Goal: Task Accomplishment & Management: Use online tool/utility

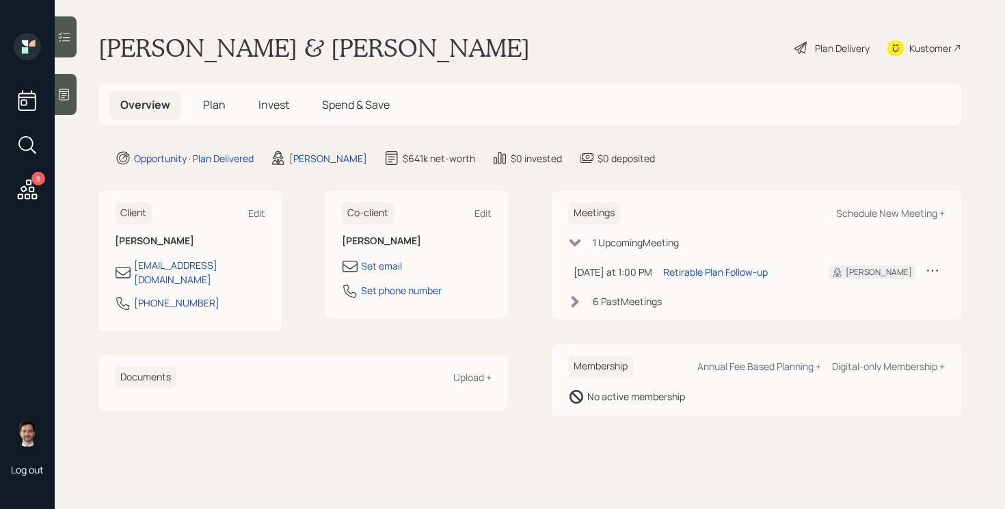
click at [833, 46] on div "Plan Delivery" at bounding box center [842, 48] width 55 height 14
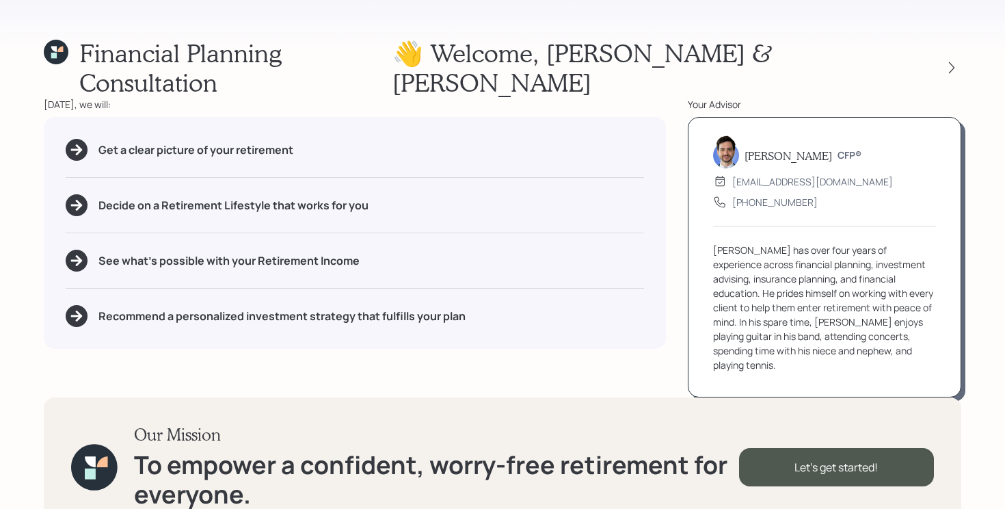
click at [60, 53] on icon at bounding box center [56, 52] width 25 height 25
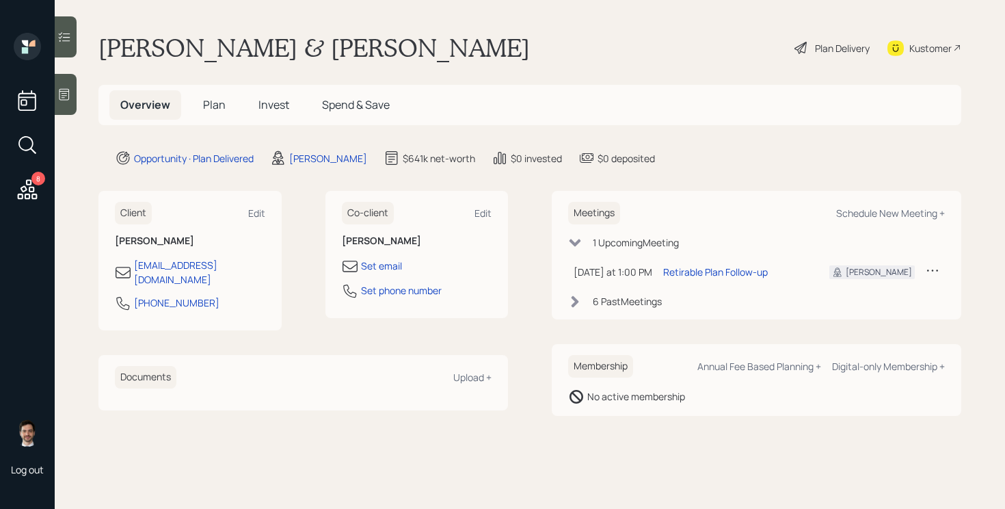
click at [211, 105] on span "Plan" at bounding box center [214, 104] width 23 height 15
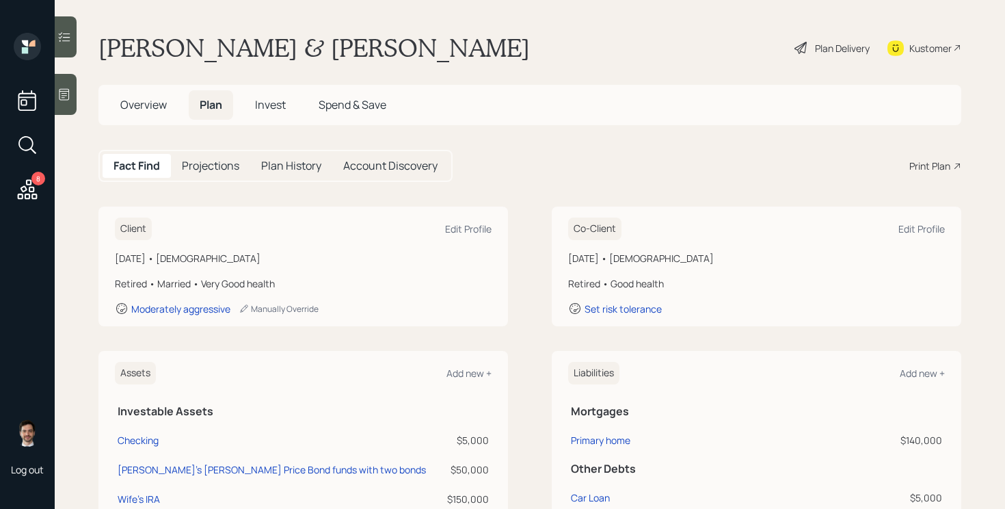
click at [31, 181] on icon at bounding box center [28, 189] width 20 height 20
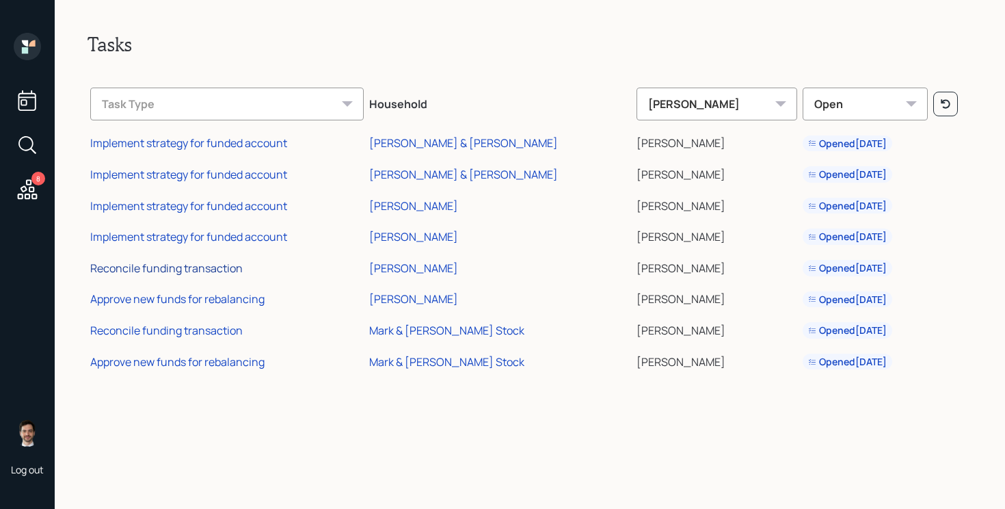
click at [188, 266] on div "Reconcile funding transaction" at bounding box center [166, 267] width 152 height 15
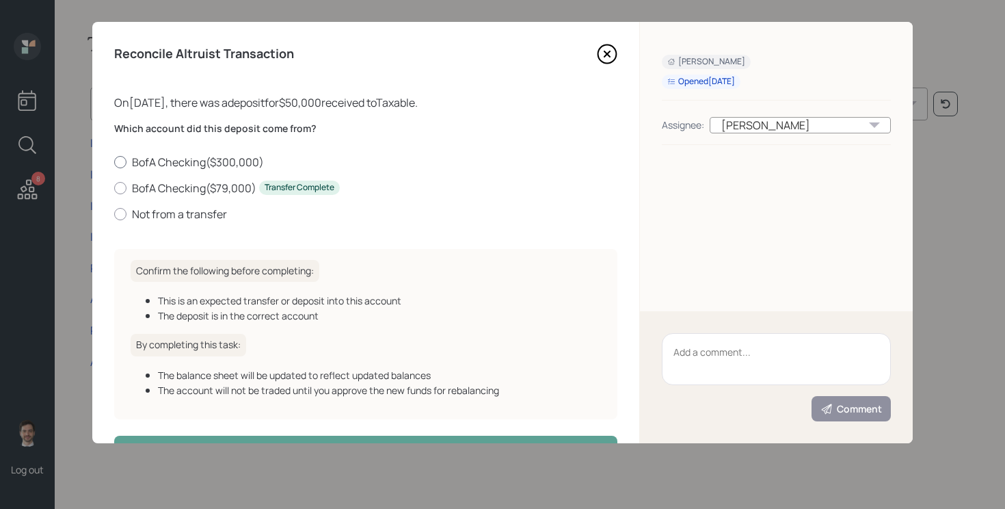
click at [222, 160] on label "BofA Checking ( $300,000 )" at bounding box center [365, 161] width 503 height 15
click at [114, 161] on input "BofA Checking ( $300,000 )" at bounding box center [113, 161] width 1 height 1
radio input "true"
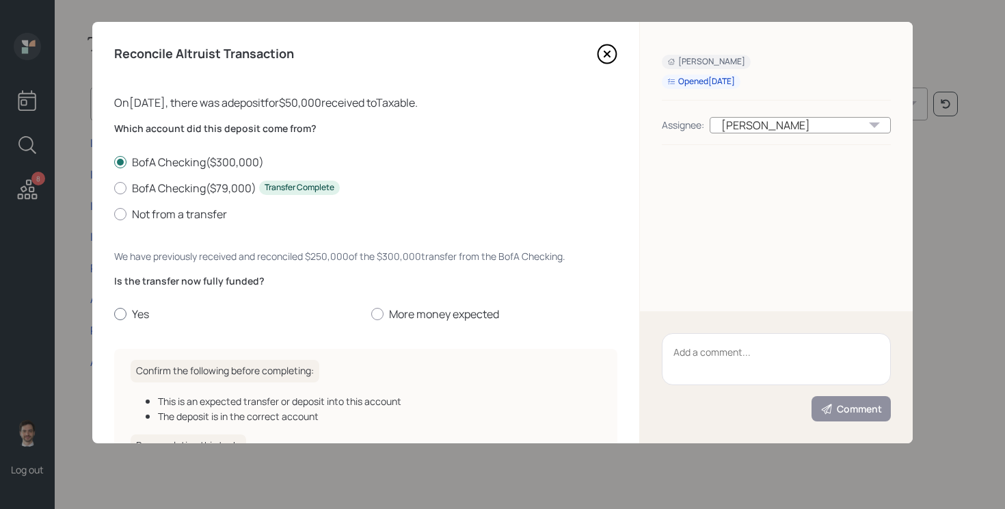
click at [134, 318] on label "Yes" at bounding box center [237, 313] width 246 height 15
click at [114, 314] on input "Yes" at bounding box center [113, 314] width 1 height 1
radio input "true"
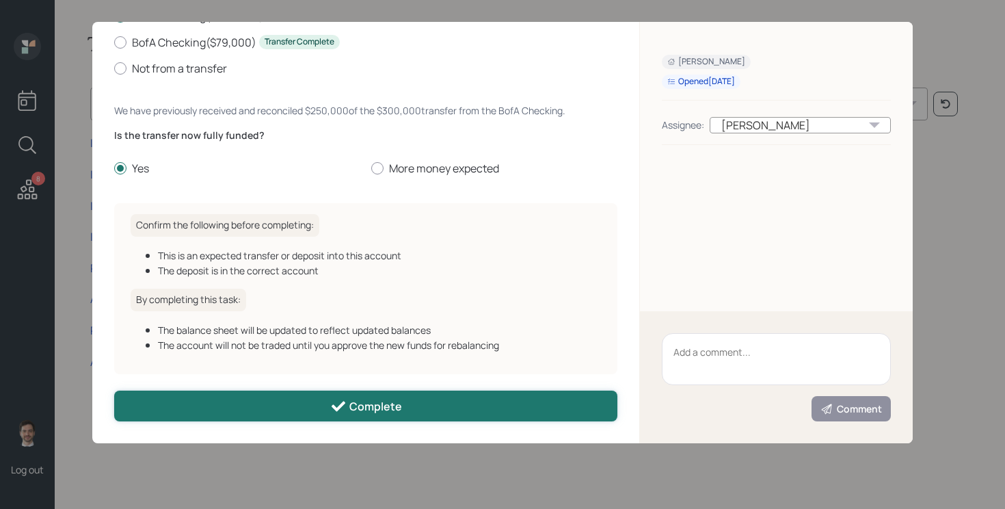
click at [291, 405] on button "Complete" at bounding box center [365, 405] width 503 height 31
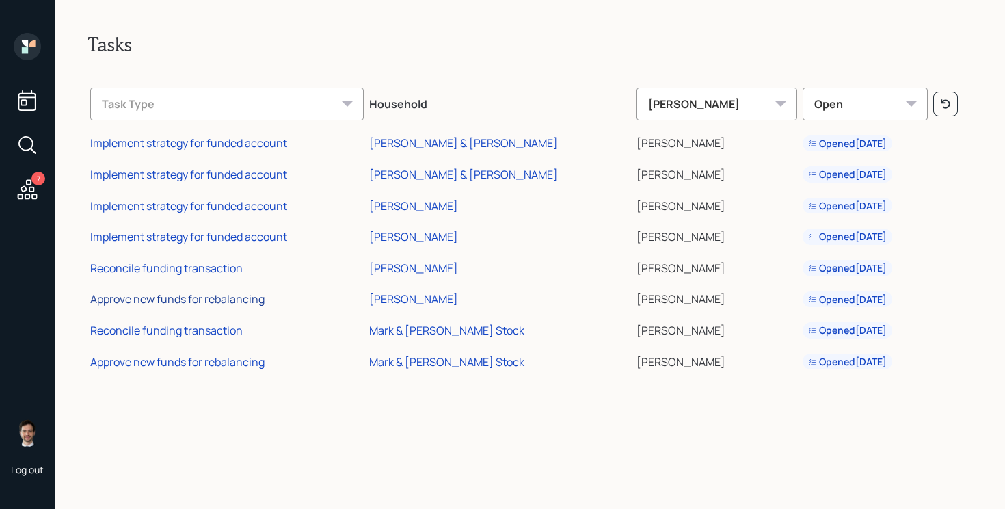
click at [176, 303] on div "Approve new funds for rebalancing" at bounding box center [177, 298] width 174 height 15
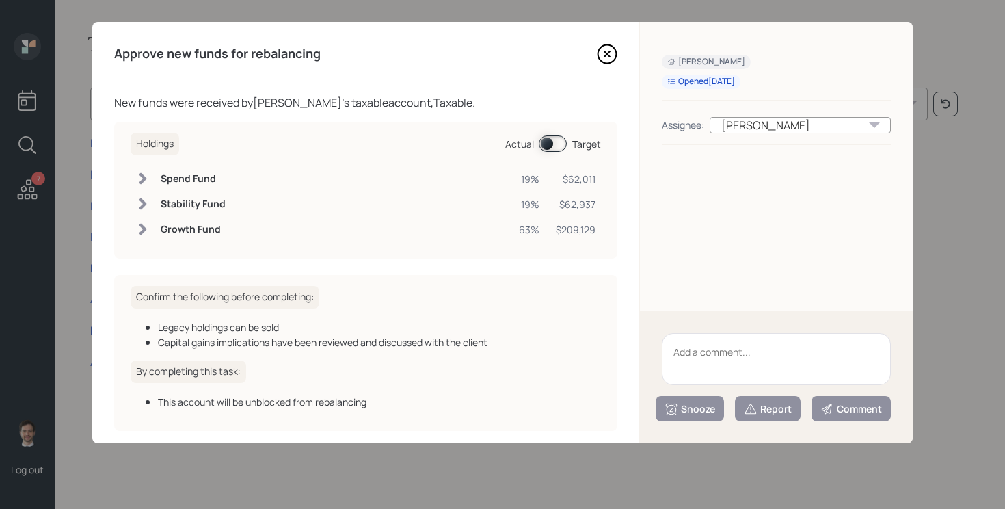
scroll to position [57, 0]
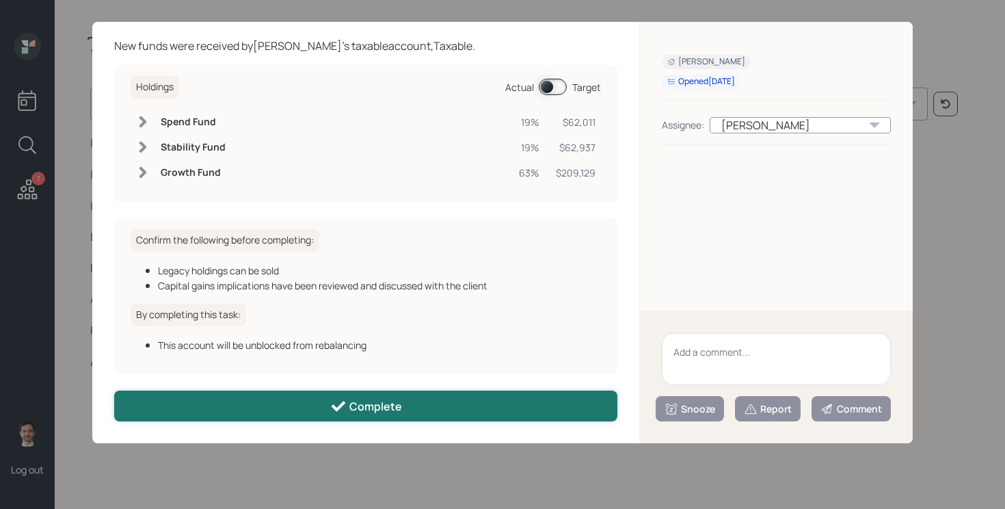
click at [269, 409] on button "Complete" at bounding box center [365, 405] width 503 height 31
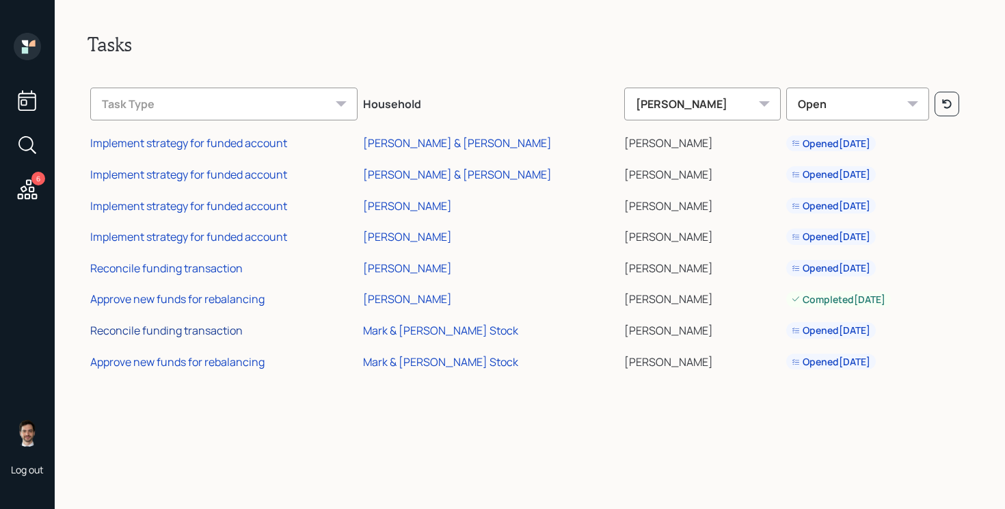
click at [171, 328] on div "Reconcile funding transaction" at bounding box center [166, 330] width 152 height 15
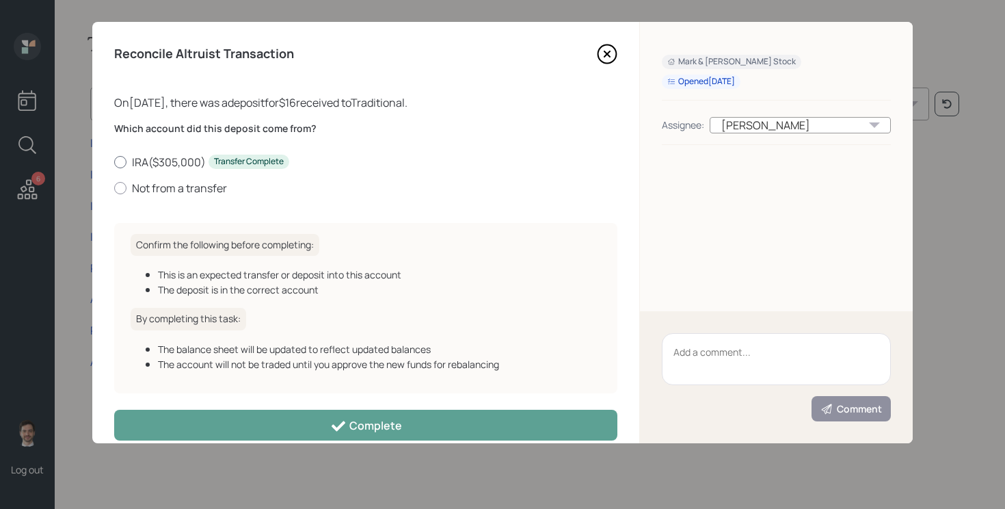
click at [154, 161] on label "IRA ( $305,000 ) Transfer Complete" at bounding box center [365, 161] width 503 height 15
click at [114, 161] on input "IRA ( $305,000 ) Transfer Complete" at bounding box center [113, 161] width 1 height 1
radio input "true"
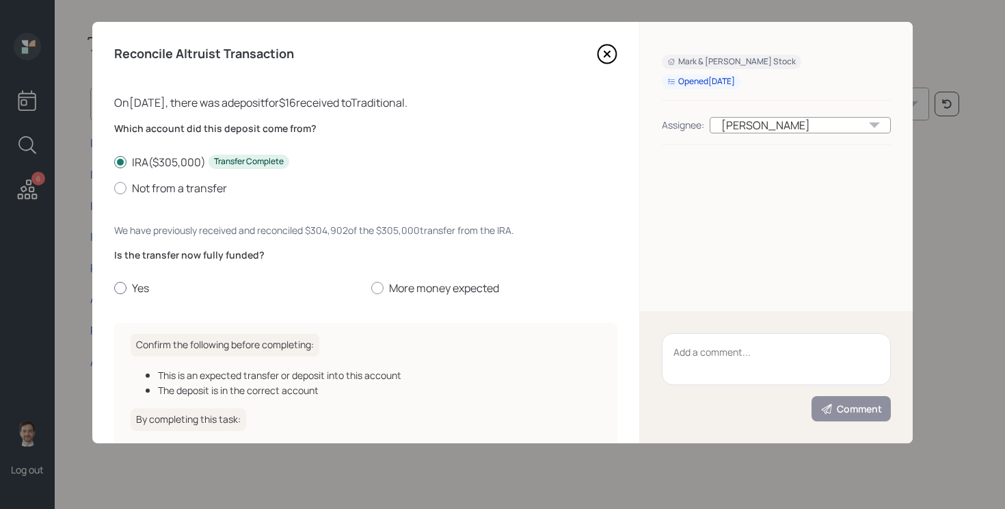
click at [129, 287] on label "Yes" at bounding box center [237, 287] width 246 height 15
click at [114, 288] on input "Yes" at bounding box center [113, 288] width 1 height 1
radio input "true"
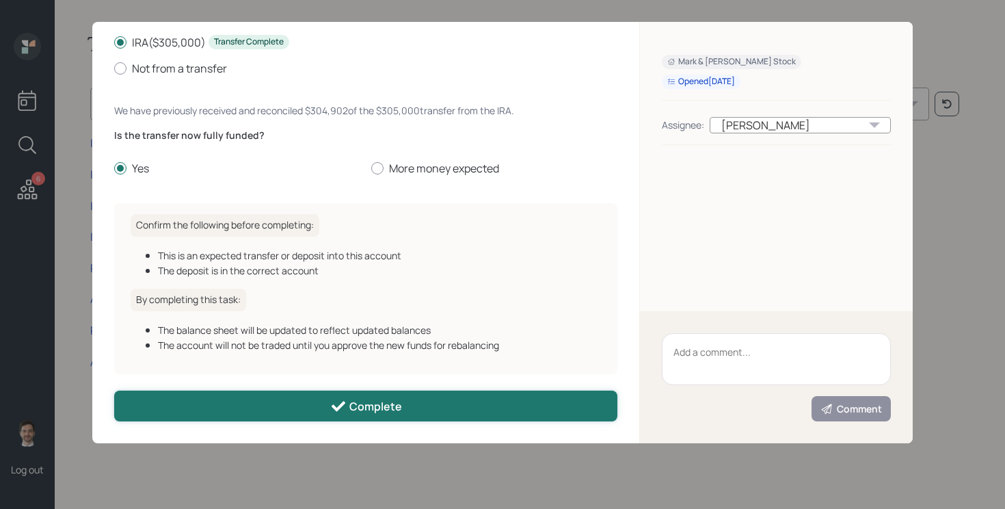
click at [267, 413] on button "Complete" at bounding box center [365, 405] width 503 height 31
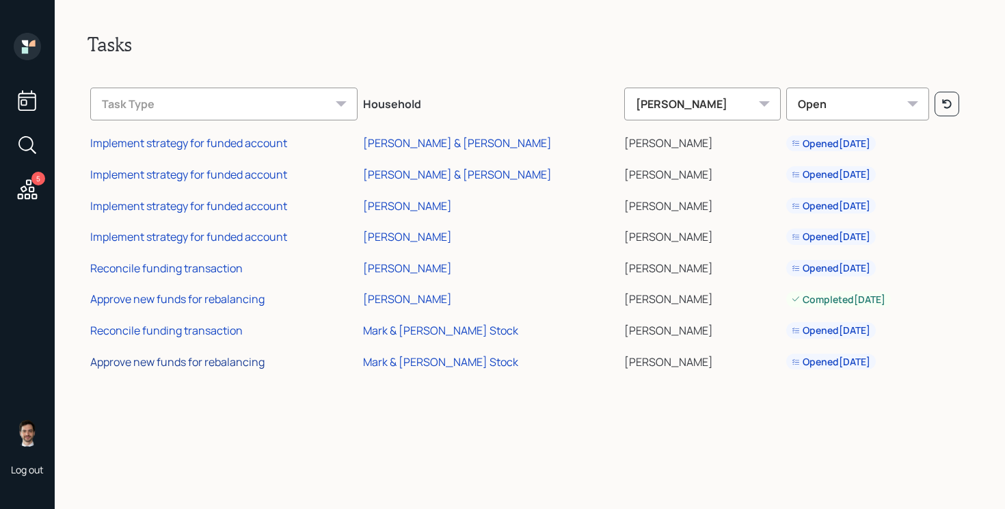
click at [186, 360] on div "Approve new funds for rebalancing" at bounding box center [177, 361] width 174 height 15
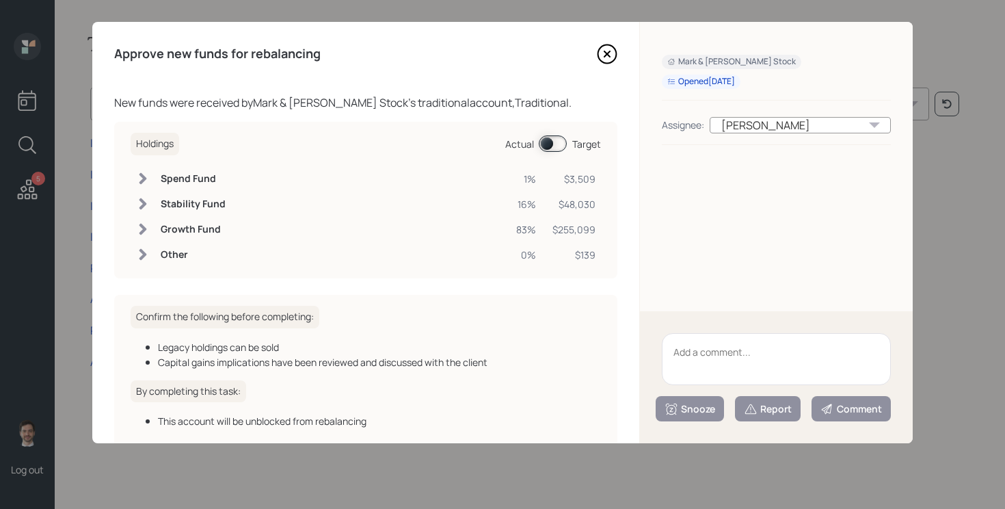
scroll to position [77, 0]
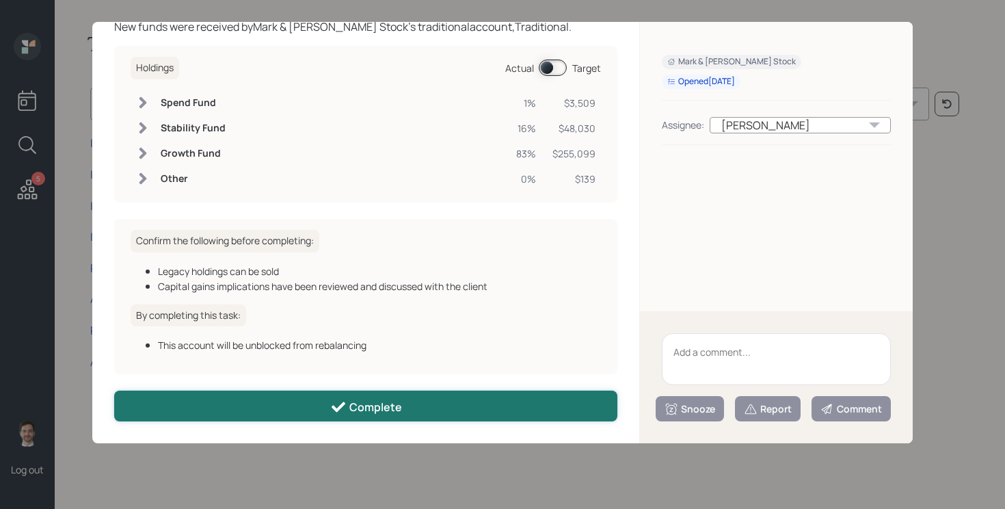
click at [288, 402] on button "Complete" at bounding box center [365, 405] width 503 height 31
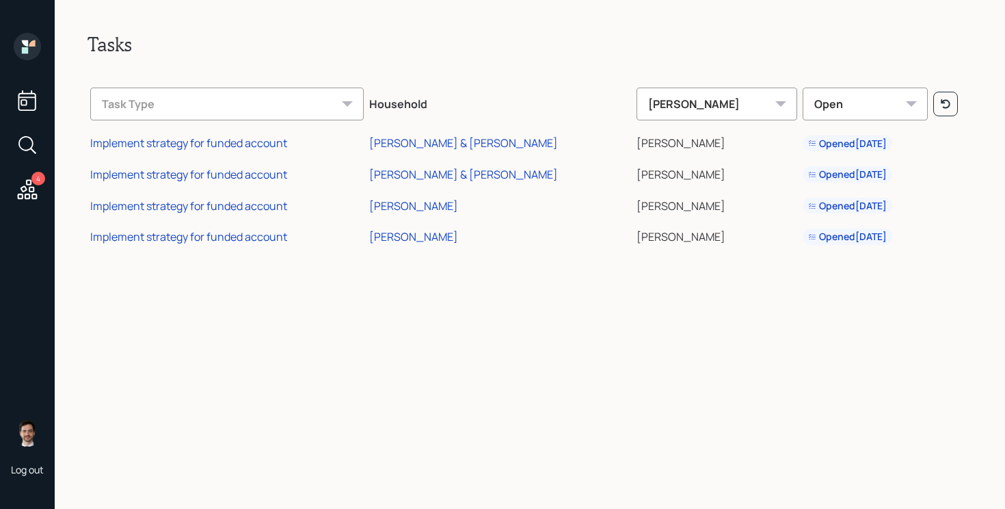
click at [25, 55] on icon at bounding box center [27, 46] width 27 height 27
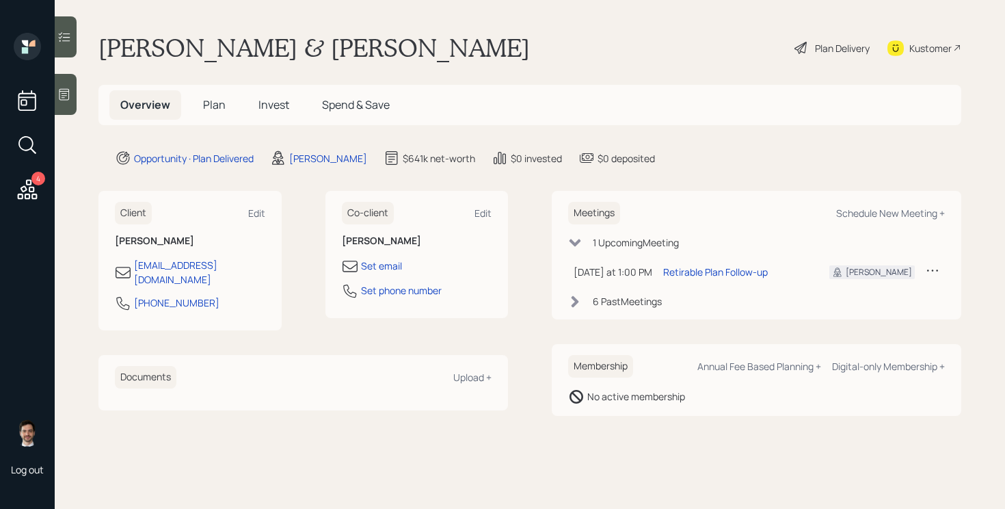
click at [807, 46] on icon at bounding box center [801, 48] width 16 height 16
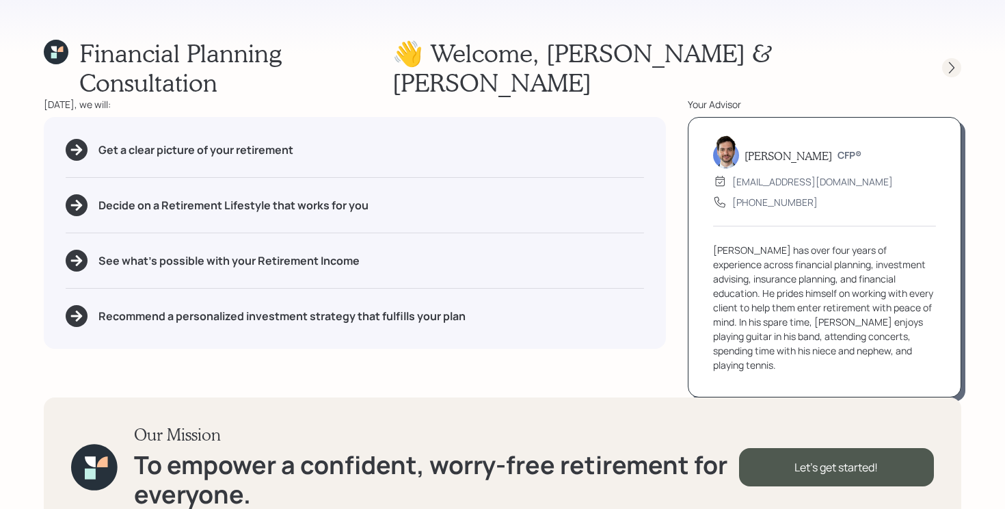
click at [956, 61] on icon at bounding box center [952, 68] width 14 height 14
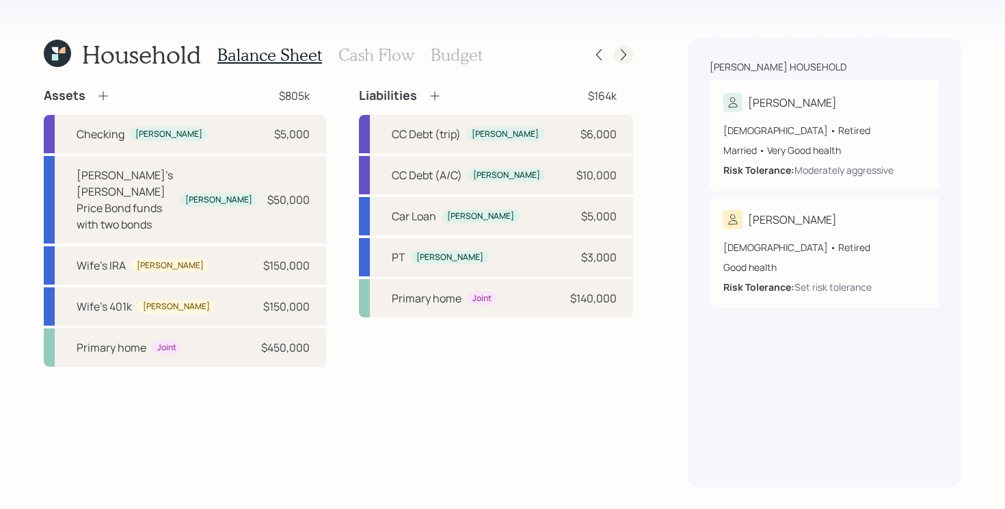
click at [625, 59] on icon at bounding box center [624, 55] width 14 height 14
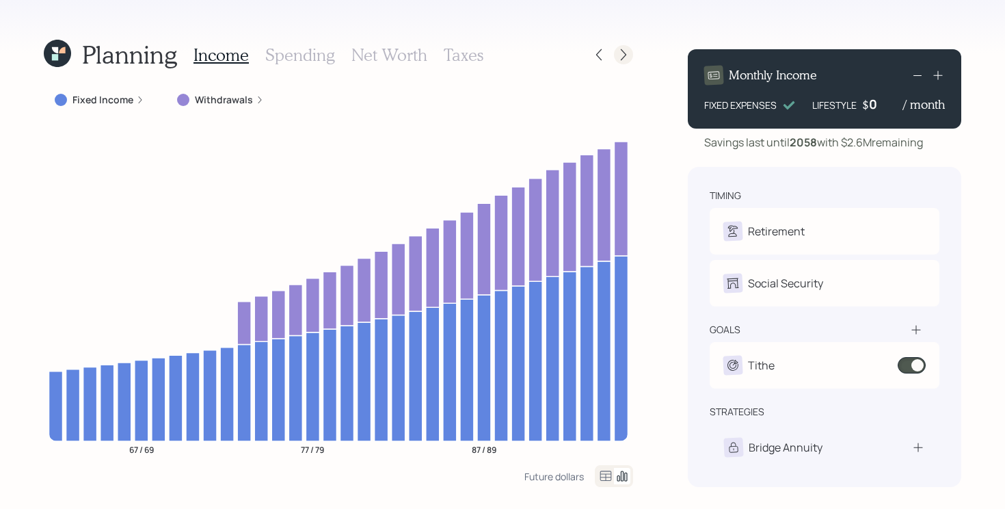
click at [626, 58] on icon at bounding box center [624, 55] width 14 height 14
